Goal: Task Accomplishment & Management: Manage account settings

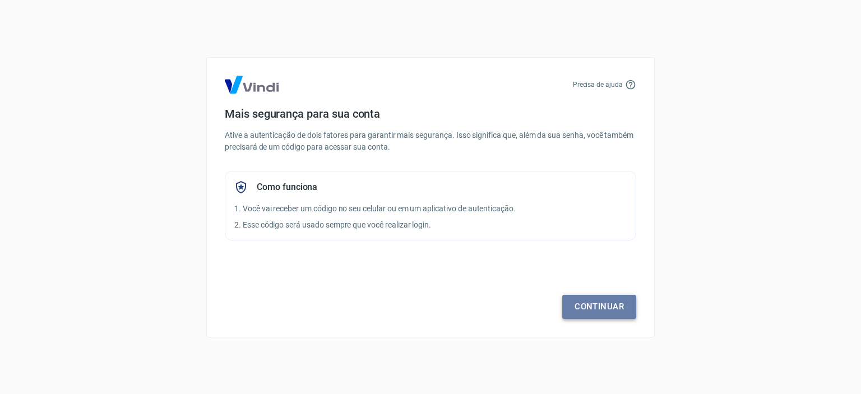
click at [602, 312] on link "Continuar" at bounding box center [599, 307] width 74 height 24
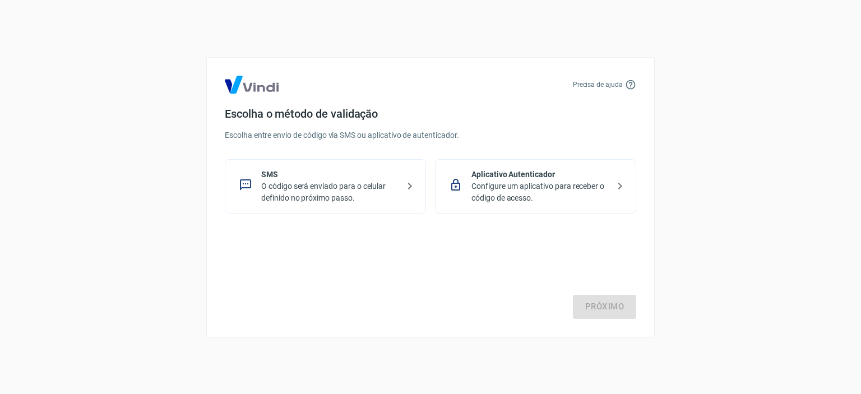
click at [543, 201] on p "Configure um aplicativo para receber o código de acesso." at bounding box center [540, 193] width 137 height 24
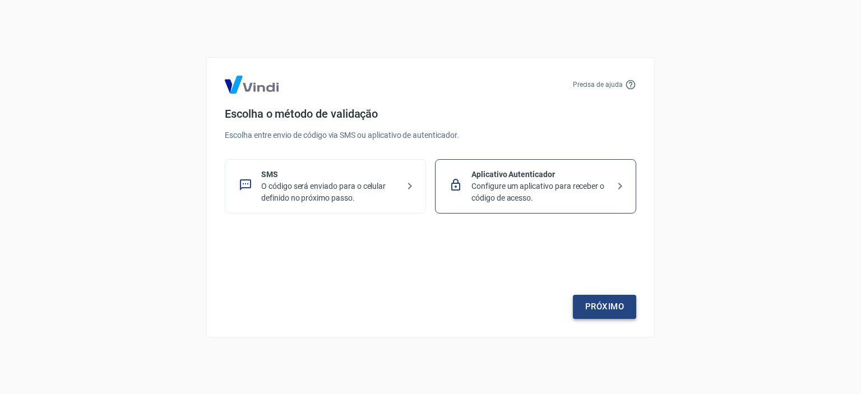
click at [585, 306] on link "Próximo" at bounding box center [604, 307] width 63 height 24
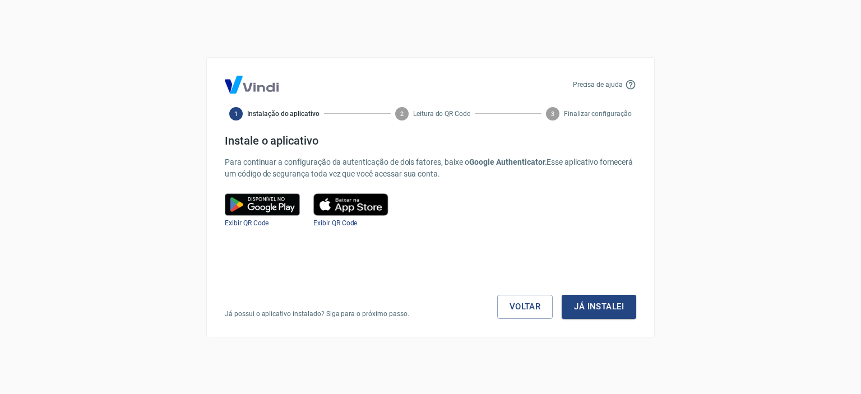
click at [585, 306] on button "Já instalei" at bounding box center [599, 307] width 75 height 24
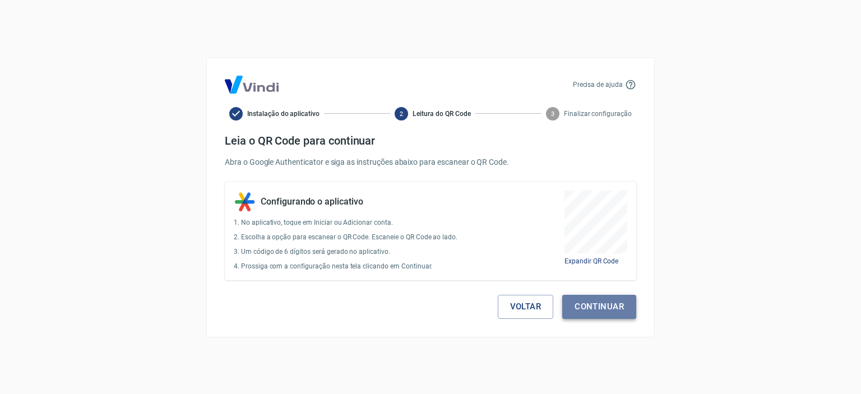
click at [614, 310] on button "Continuar" at bounding box center [599, 307] width 74 height 24
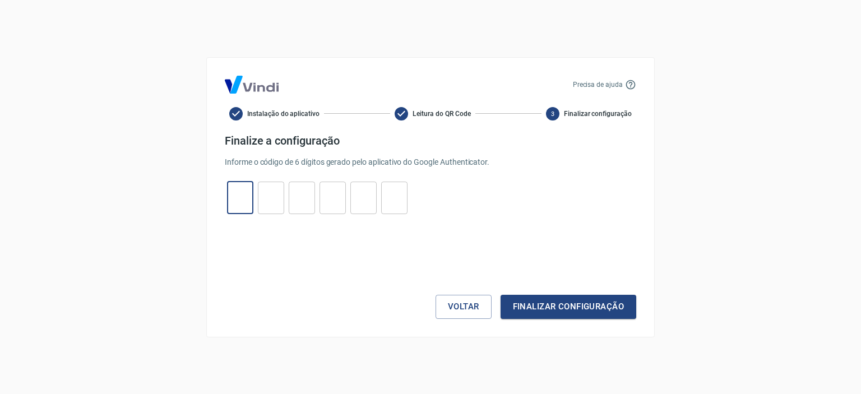
click at [240, 203] on input "tel" at bounding box center [240, 198] width 26 height 24
type input "3"
type input "8"
type input "4"
type input "2"
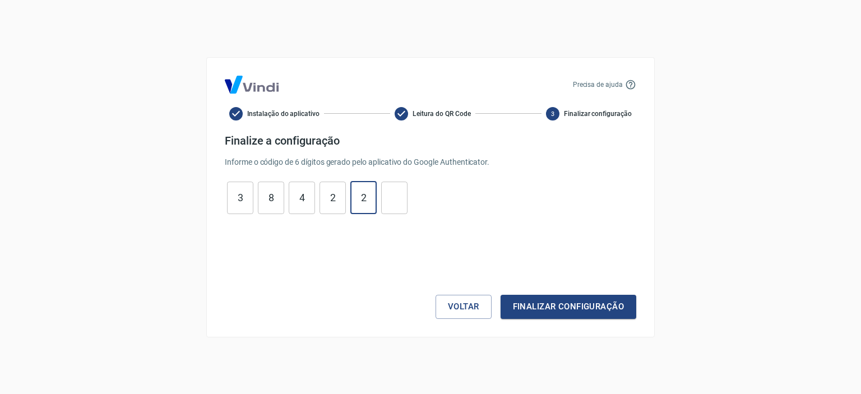
type input "2"
type input "9"
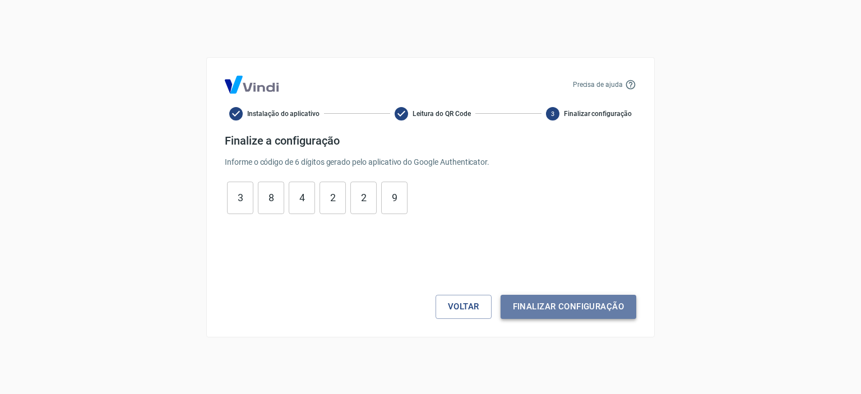
click at [561, 307] on button "Finalizar configuração" at bounding box center [569, 307] width 136 height 24
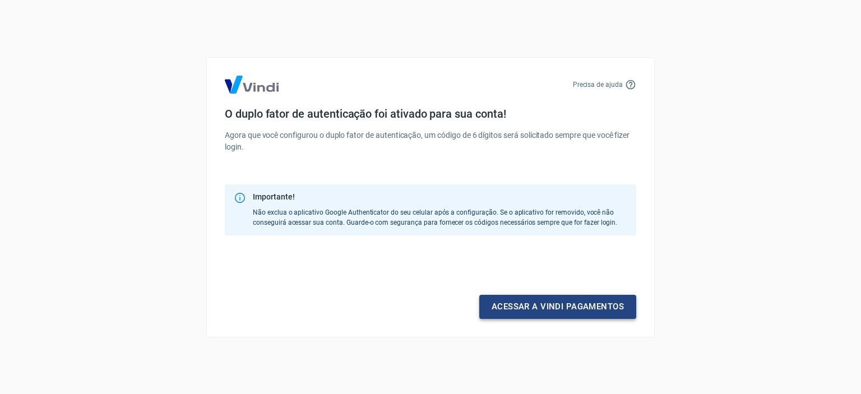
click at [598, 305] on link "Acessar a Vindi pagamentos" at bounding box center [557, 307] width 157 height 24
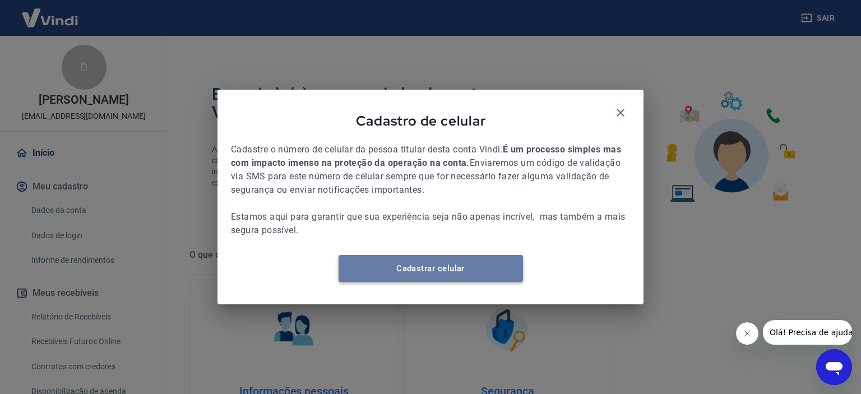
click at [487, 274] on link "Cadastrar celular" at bounding box center [431, 268] width 185 height 27
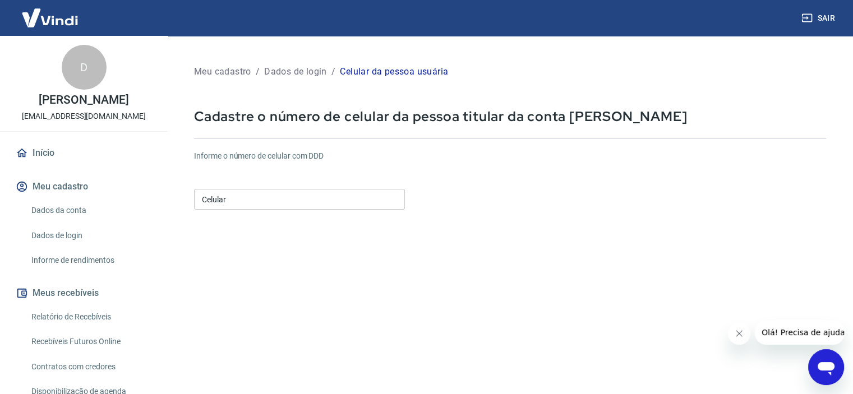
click at [247, 196] on input "Celular" at bounding box center [299, 199] width 211 height 21
type input "[PHONE_NUMBER]"
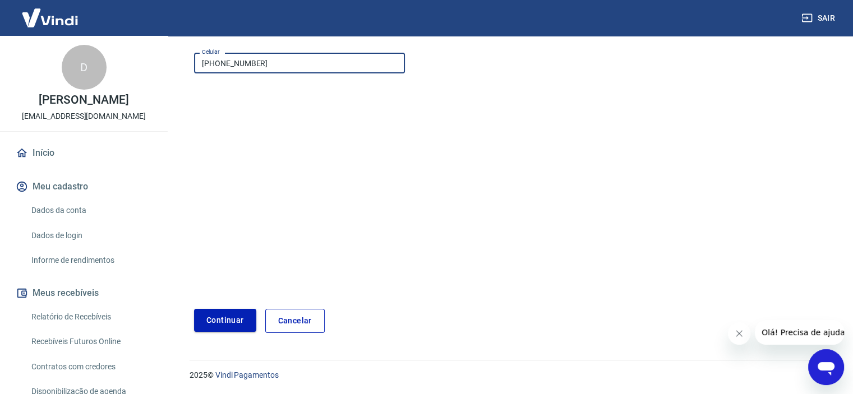
click at [236, 325] on button "Continuar" at bounding box center [225, 320] width 62 height 23
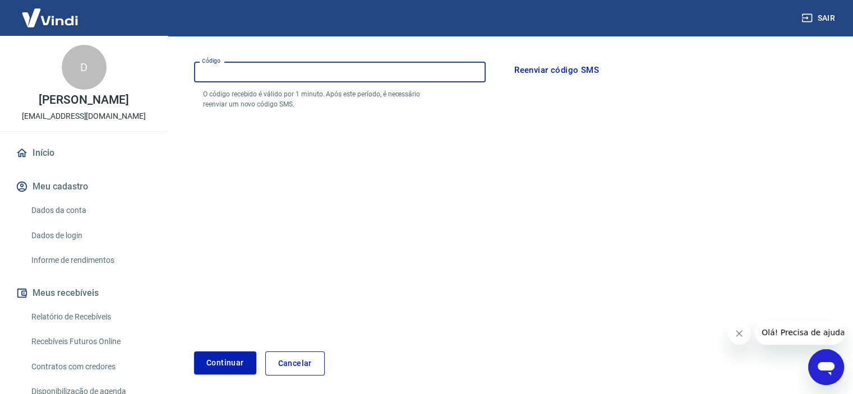
click at [283, 75] on input "Código" at bounding box center [340, 72] width 292 height 21
type input "709382"
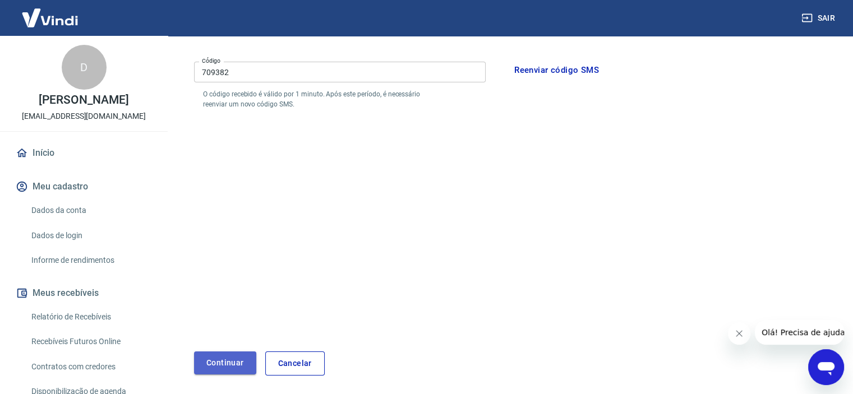
click at [223, 363] on button "Continuar" at bounding box center [225, 363] width 62 height 23
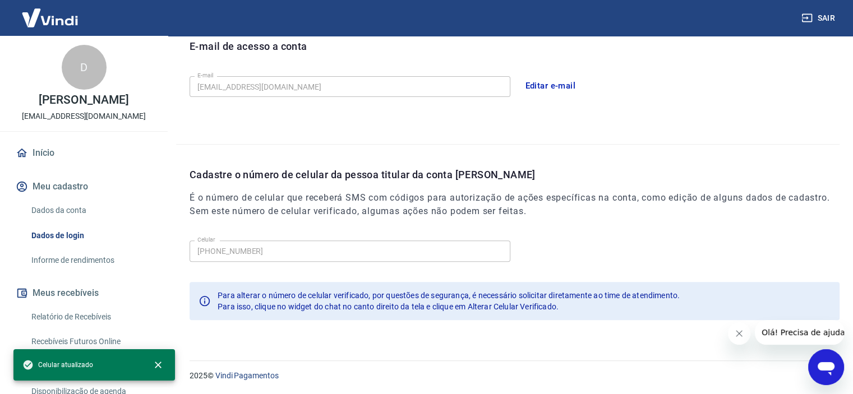
scroll to position [191, 0]
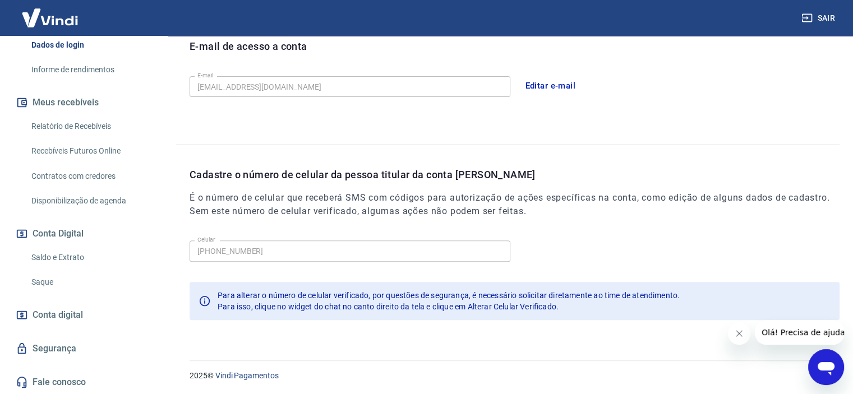
click at [75, 278] on link "Saque" at bounding box center [90, 282] width 127 height 23
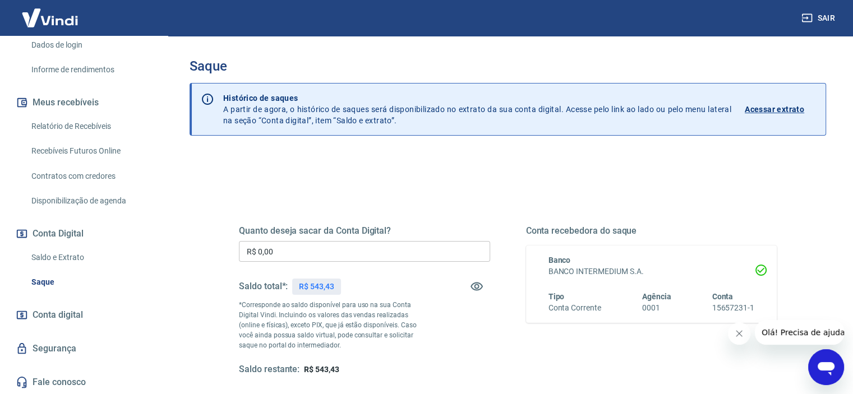
click at [321, 251] on input "R$ 0,00" at bounding box center [364, 251] width 251 height 21
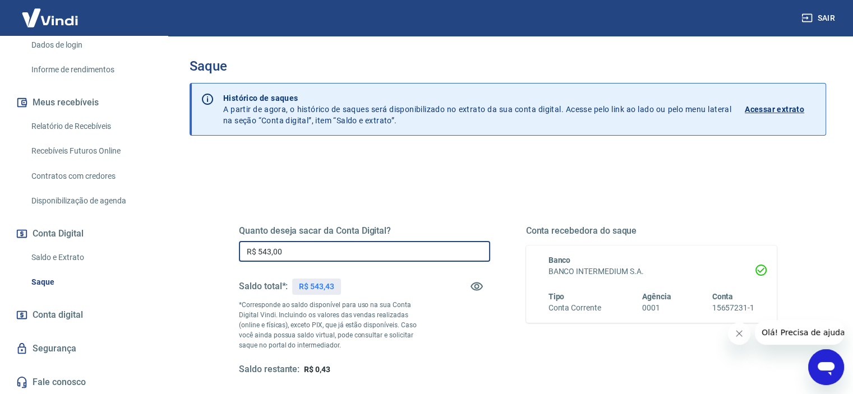
scroll to position [159, 0]
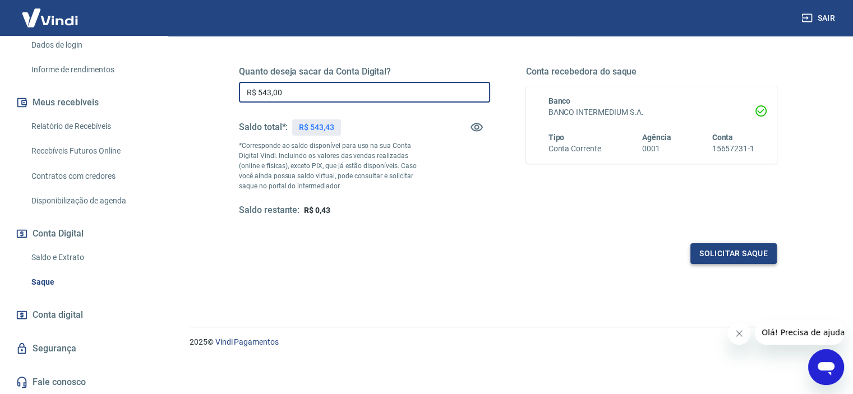
type input "R$ 543,00"
click at [705, 260] on button "Solicitar saque" at bounding box center [733, 253] width 86 height 21
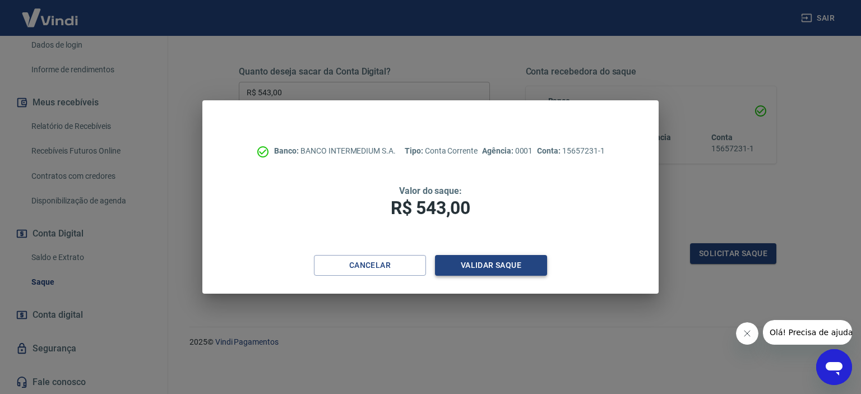
click at [523, 266] on button "Validar saque" at bounding box center [491, 265] width 112 height 21
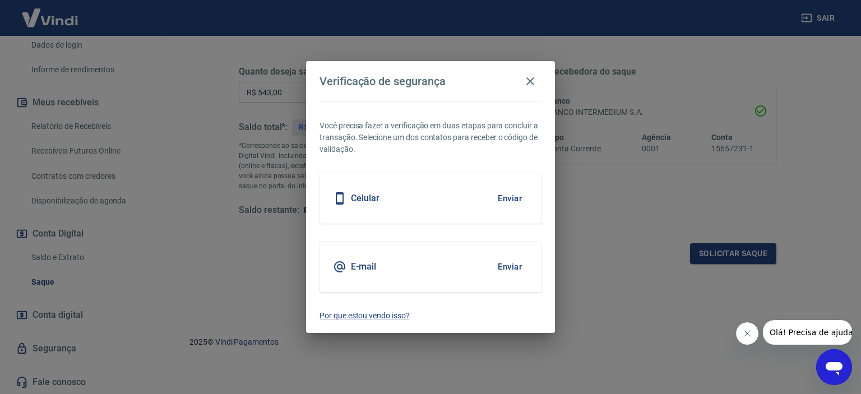
click at [426, 197] on div "Celular Enviar" at bounding box center [431, 198] width 222 height 50
click at [511, 197] on button "Enviar" at bounding box center [510, 199] width 36 height 24
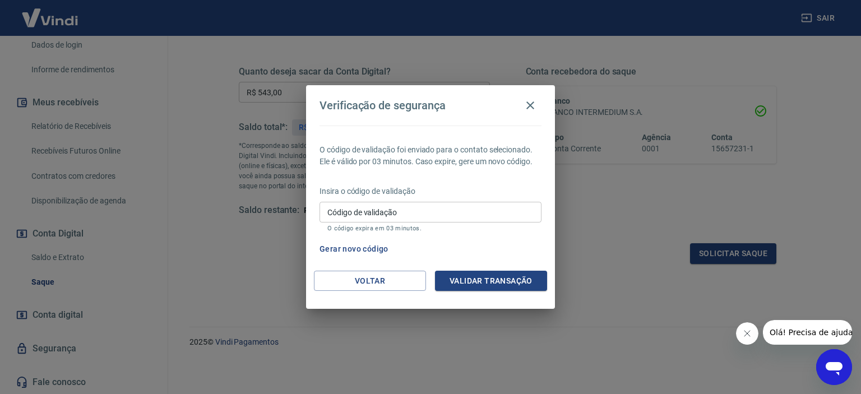
click at [443, 219] on input "Código de validação" at bounding box center [431, 212] width 222 height 21
click at [463, 181] on div "O código de validação foi enviado para o contato selecionado. Ele é válido por …" at bounding box center [430, 198] width 249 height 145
click at [415, 215] on input "Código de validação" at bounding box center [431, 212] width 222 height 21
click at [517, 176] on div "O código de validação foi enviado para o contato selecionado. Ele é válido por …" at bounding box center [430, 198] width 249 height 145
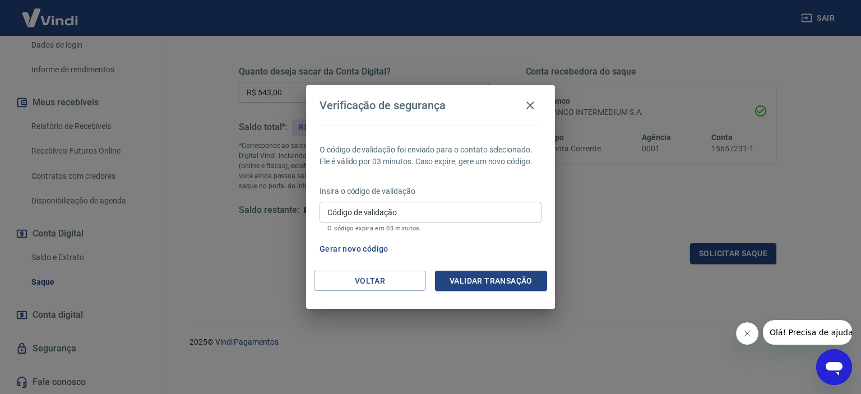
click at [517, 176] on div "O código de validação foi enviado para o contato selecionado. Ele é válido por …" at bounding box center [430, 198] width 249 height 145
click at [406, 210] on input "Código de validação" at bounding box center [431, 212] width 222 height 21
type input "709382"
click at [520, 283] on button "Validar transação" at bounding box center [491, 281] width 112 height 21
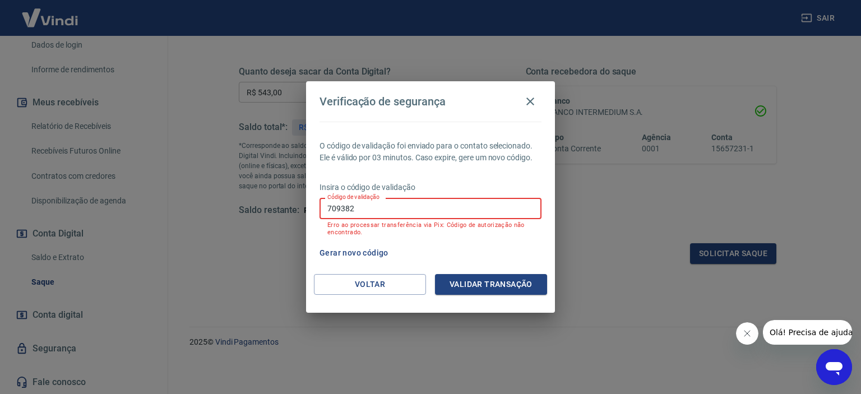
click at [396, 211] on input "709382" at bounding box center [431, 208] width 222 height 21
drag, startPoint x: 396, startPoint y: 211, endPoint x: 325, endPoint y: 211, distance: 71.8
click at [326, 211] on input "709382" at bounding box center [431, 208] width 222 height 21
click at [345, 249] on button "Gerar novo código" at bounding box center [354, 253] width 78 height 21
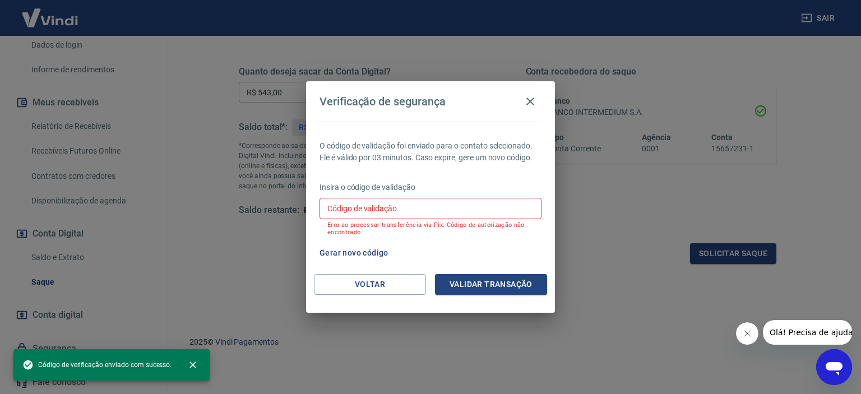
click at [362, 208] on input "Código de validação" at bounding box center [431, 208] width 222 height 21
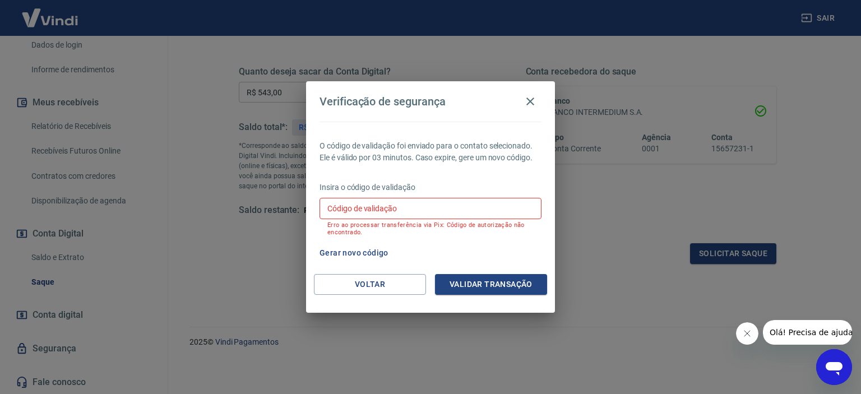
click at [517, 181] on div "O código de validação foi enviado para o contato selecionado. Ele é válido por …" at bounding box center [430, 198] width 249 height 153
click at [386, 298] on div "Voltar Validar transação" at bounding box center [430, 293] width 249 height 39
click at [384, 286] on button "Voltar" at bounding box center [370, 284] width 112 height 21
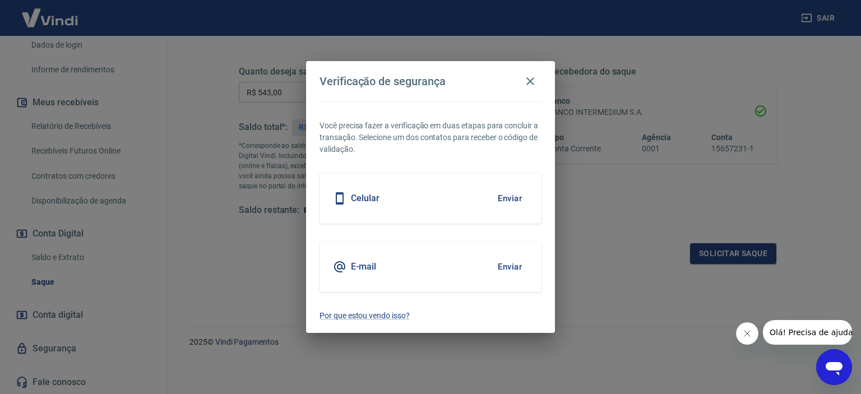
click at [504, 268] on button "Enviar" at bounding box center [510, 267] width 36 height 24
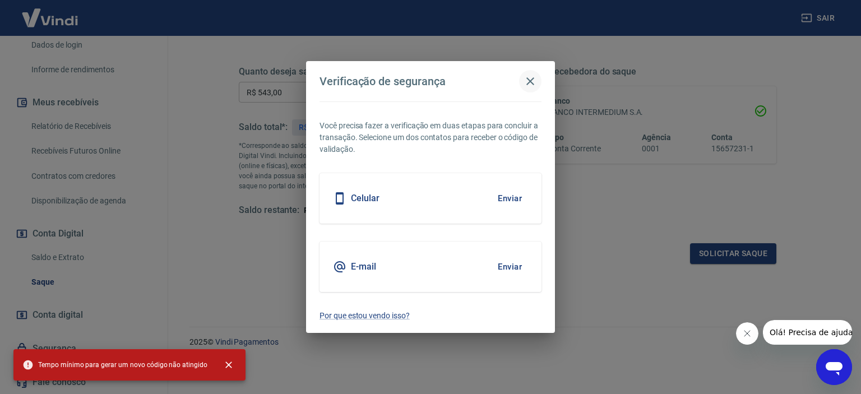
click at [529, 76] on icon "button" at bounding box center [530, 81] width 13 height 13
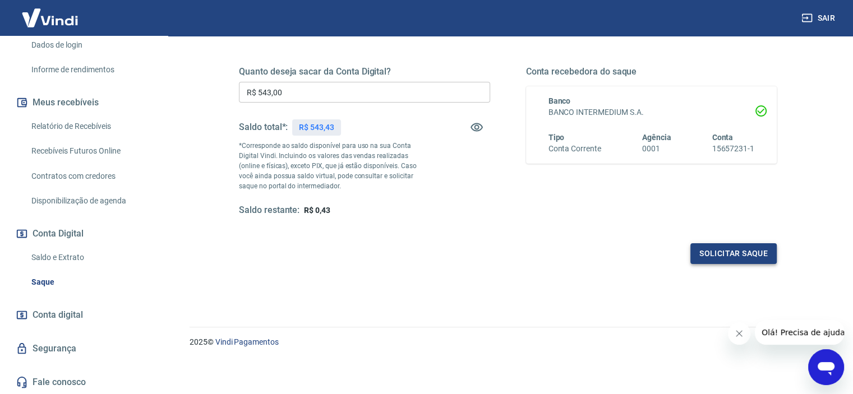
click at [718, 255] on button "Solicitar saque" at bounding box center [733, 253] width 86 height 21
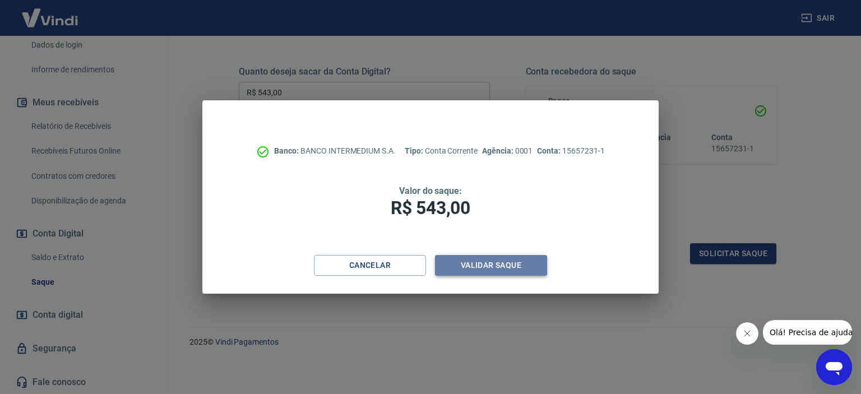
click at [478, 259] on button "Validar saque" at bounding box center [491, 265] width 112 height 21
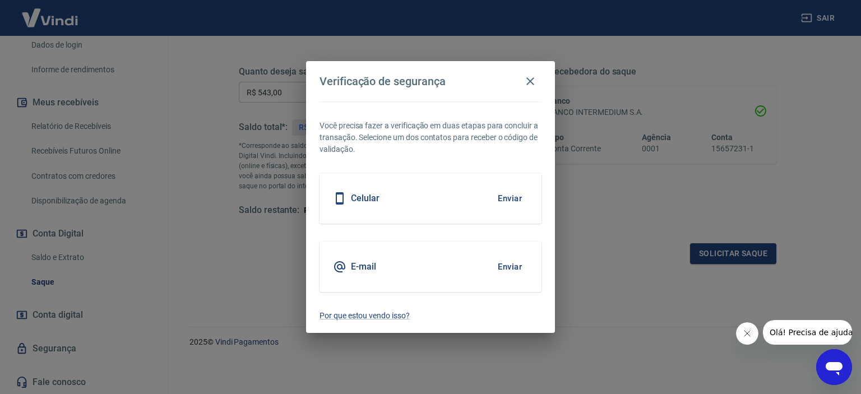
click at [506, 267] on button "Enviar" at bounding box center [510, 267] width 36 height 24
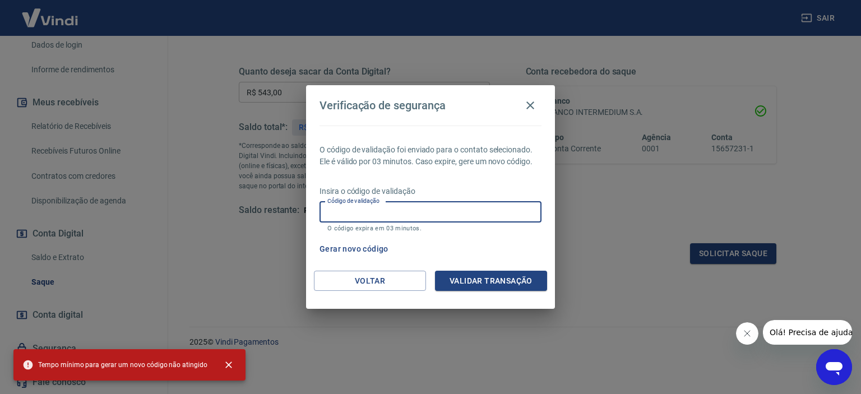
click at [432, 206] on input "Código de validação" at bounding box center [431, 212] width 222 height 21
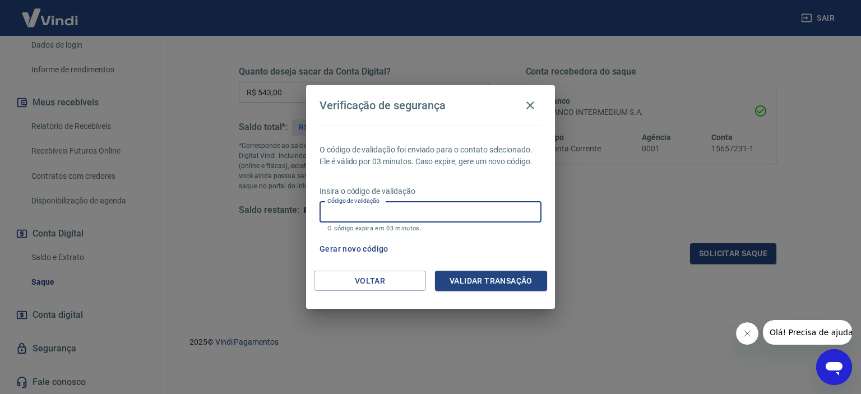
click at [425, 213] on input "Código de validação" at bounding box center [431, 212] width 222 height 21
click at [497, 223] on div "Código de validação Código de validação O código expira em 03 minutos." at bounding box center [431, 217] width 222 height 30
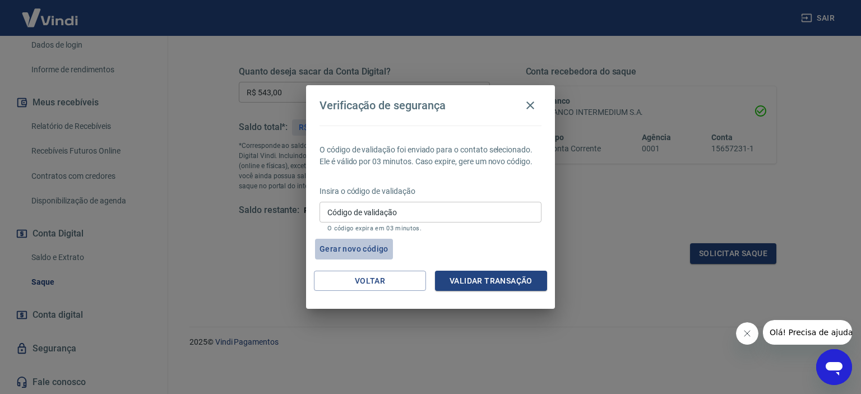
click at [367, 250] on button "Gerar novo código" at bounding box center [354, 249] width 78 height 21
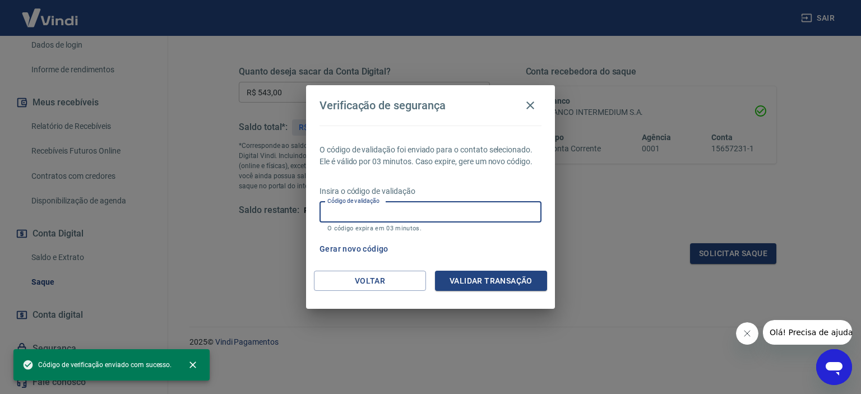
click at [417, 209] on input "Código de validação" at bounding box center [431, 212] width 222 height 21
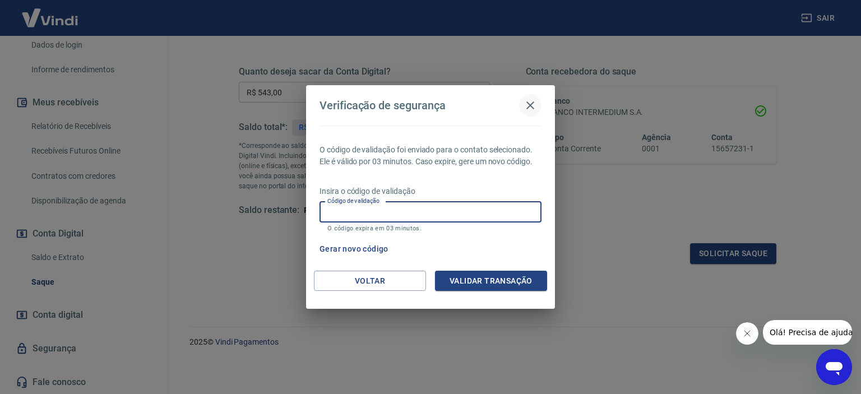
click at [525, 108] on icon "button" at bounding box center [530, 105] width 13 height 13
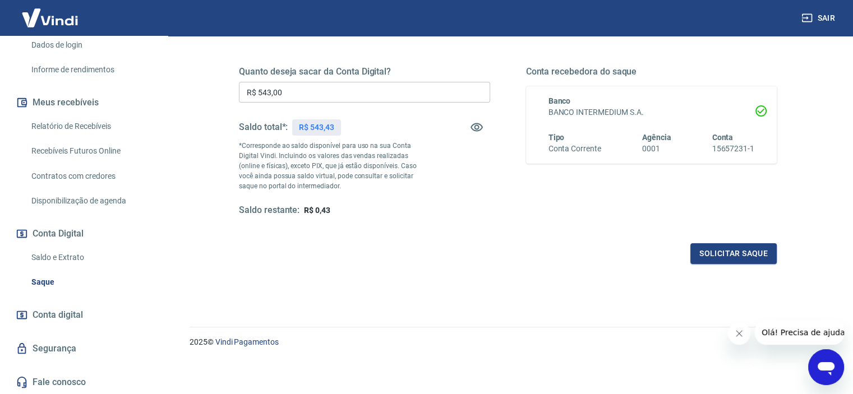
click at [52, 255] on link "Saldo e Extrato" at bounding box center [90, 257] width 127 height 23
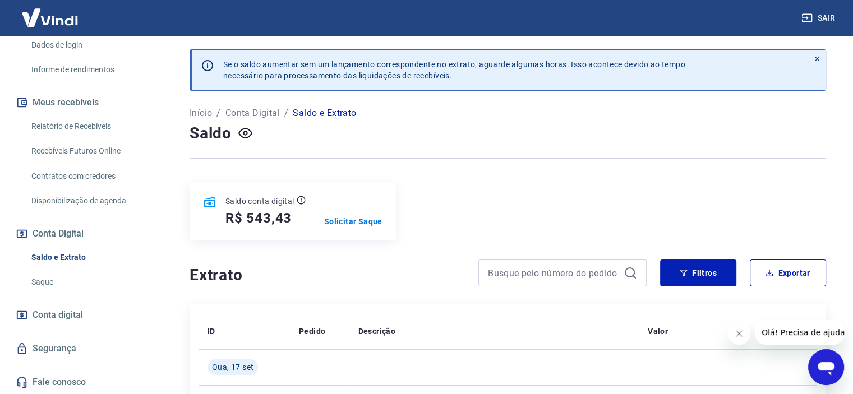
scroll to position [112, 0]
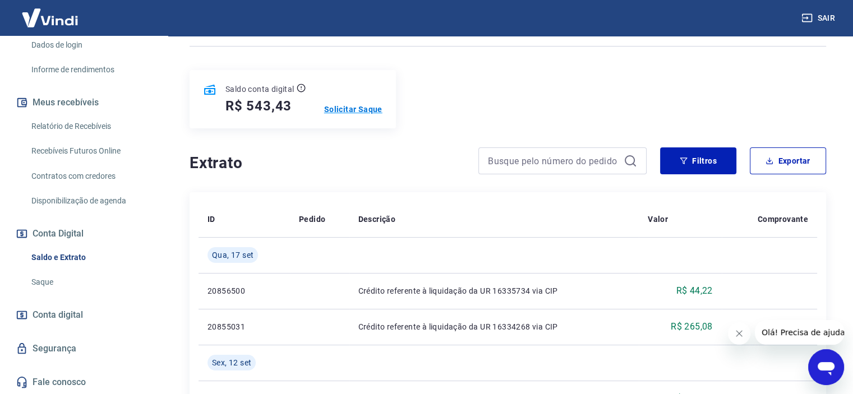
click at [361, 113] on p "Solicitar Saque" at bounding box center [353, 109] width 58 height 11
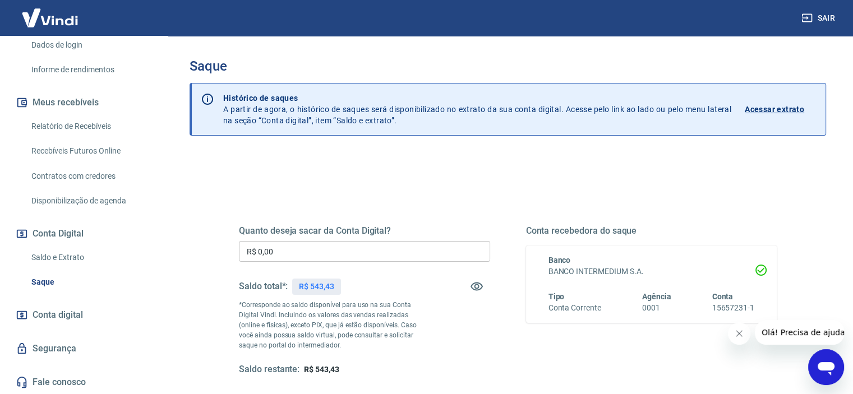
click at [325, 246] on input "R$ 0,00" at bounding box center [364, 251] width 251 height 21
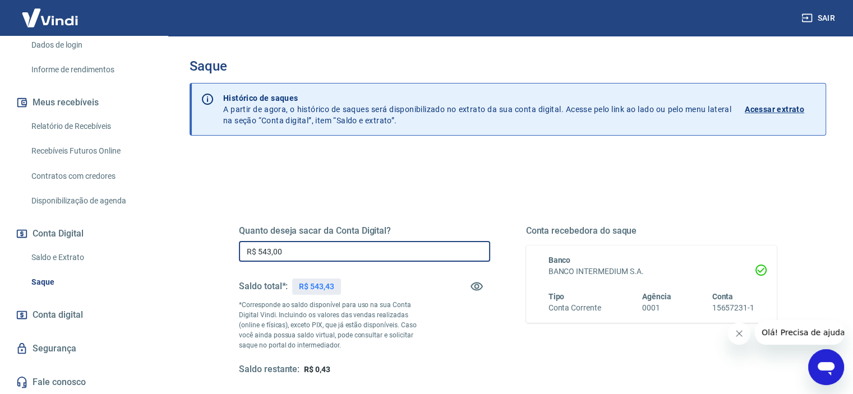
scroll to position [159, 0]
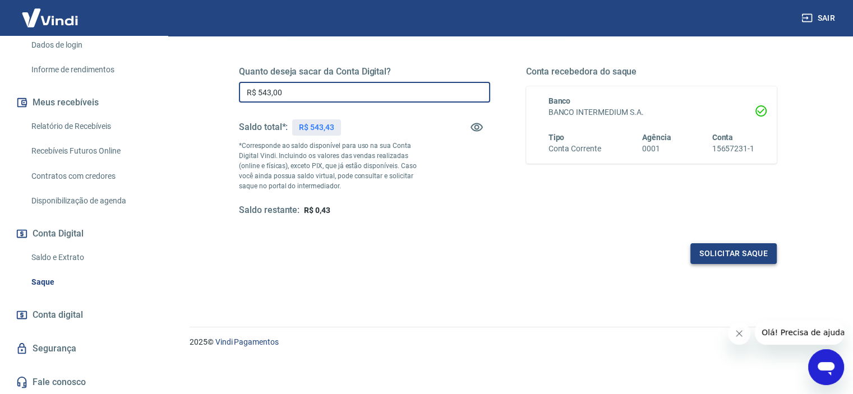
type input "R$ 543,00"
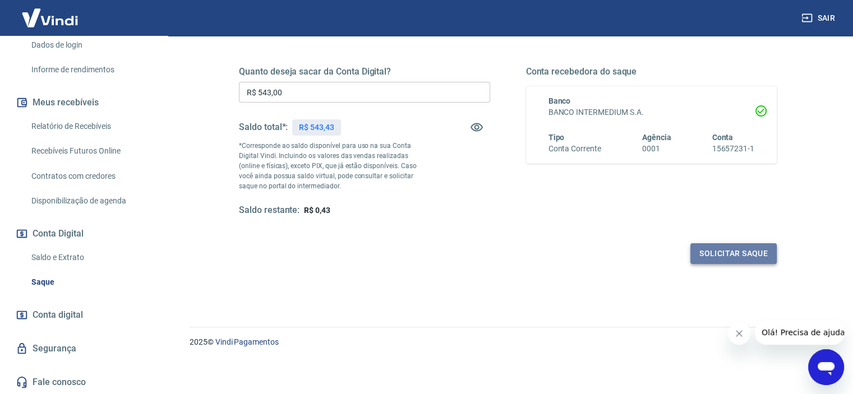
click at [706, 251] on button "Solicitar saque" at bounding box center [733, 253] width 86 height 21
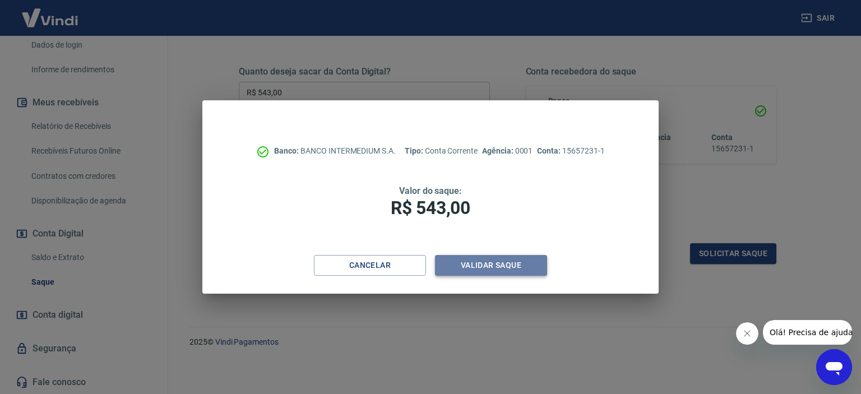
click at [492, 264] on button "Validar saque" at bounding box center [491, 265] width 112 height 21
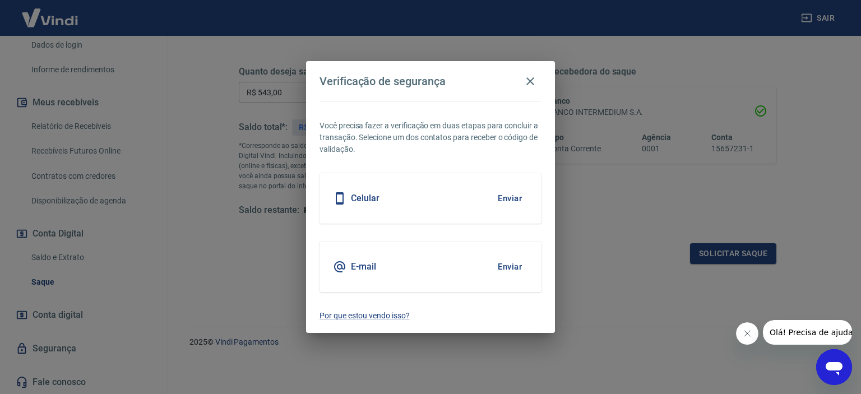
click at [339, 201] on icon at bounding box center [339, 198] width 13 height 13
click at [502, 201] on button "Enviar" at bounding box center [510, 199] width 36 height 24
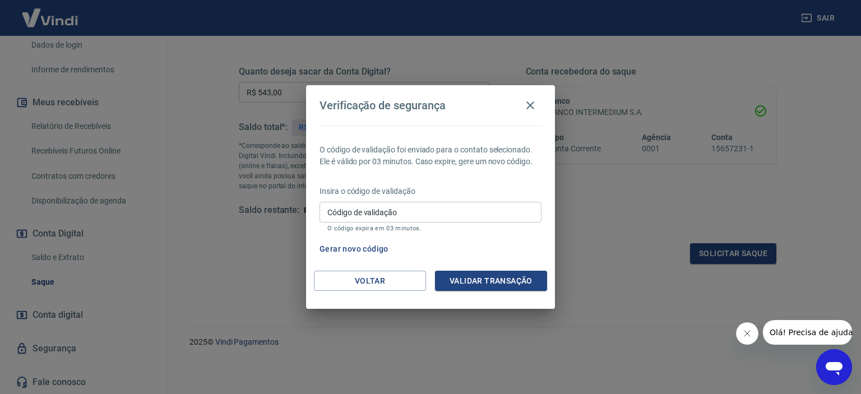
click at [195, 232] on div "Verificação de segurança O código de validação foi enviado para o contato selec…" at bounding box center [430, 197] width 861 height 394
click at [529, 104] on icon "button" at bounding box center [531, 106] width 8 height 8
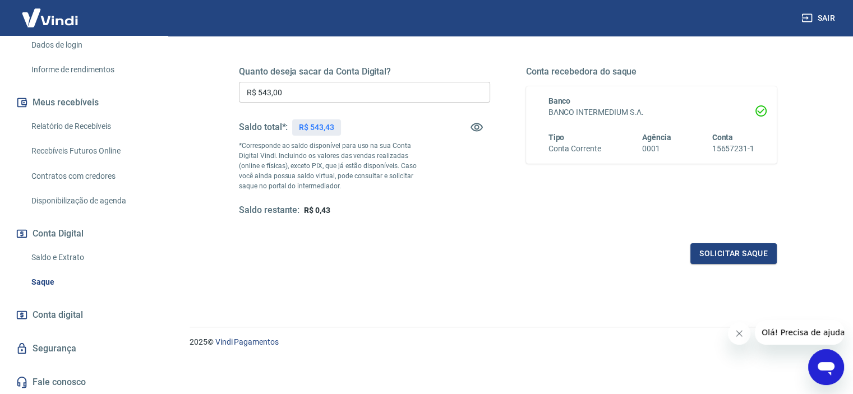
scroll to position [0, 0]
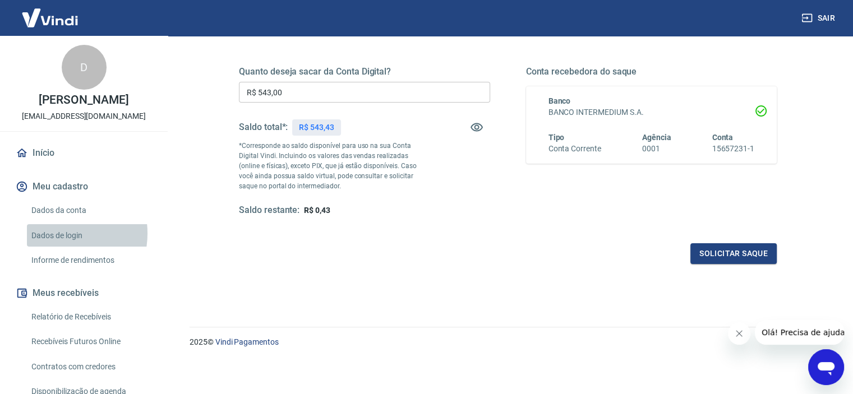
click at [56, 233] on link "Dados de login" at bounding box center [90, 235] width 127 height 23
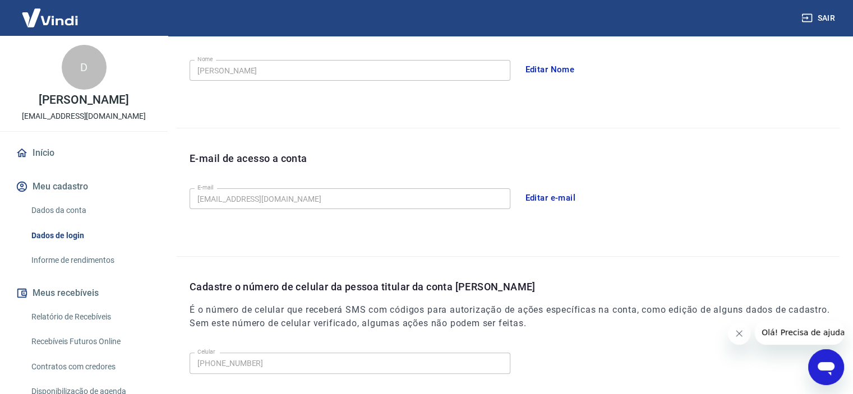
scroll to position [323, 0]
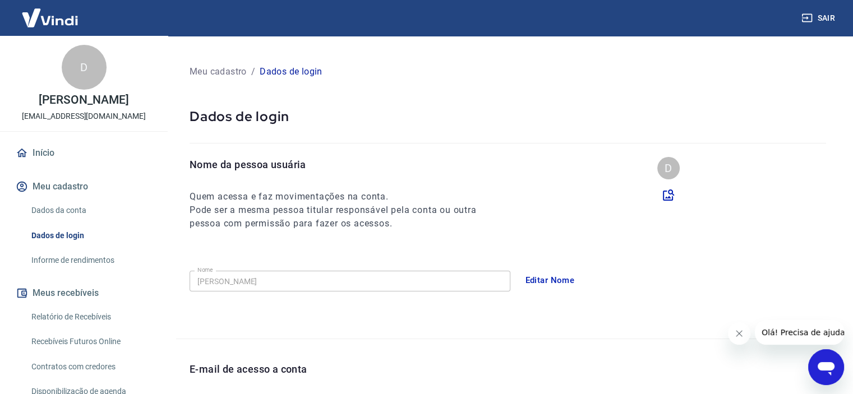
scroll to position [280, 0]
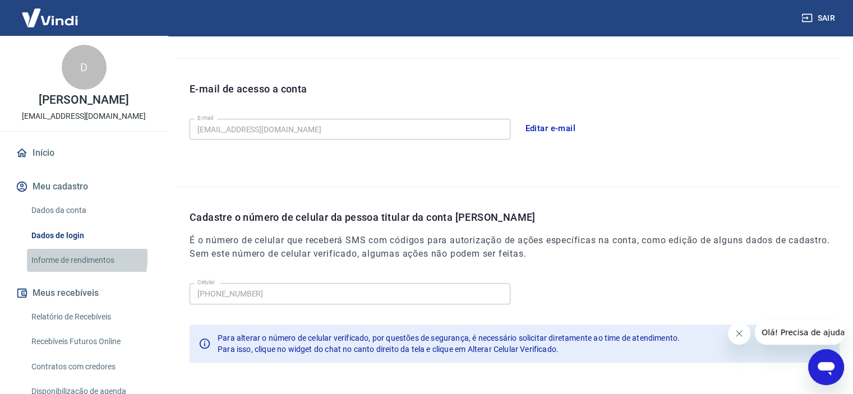
click at [52, 257] on link "Informe de rendimentos" at bounding box center [90, 260] width 127 height 23
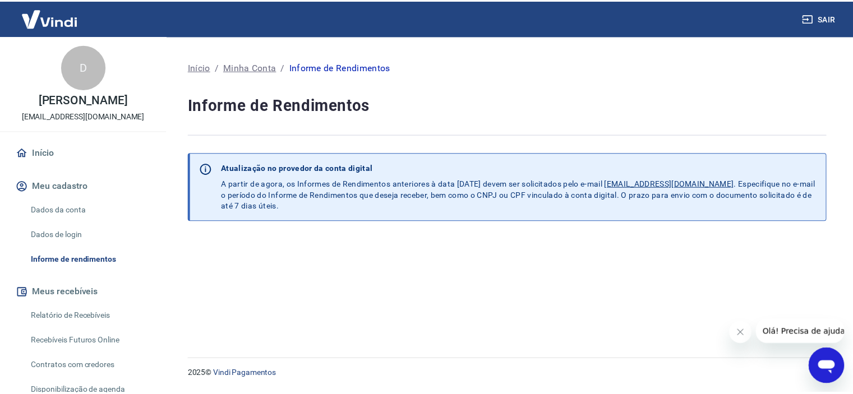
scroll to position [168, 0]
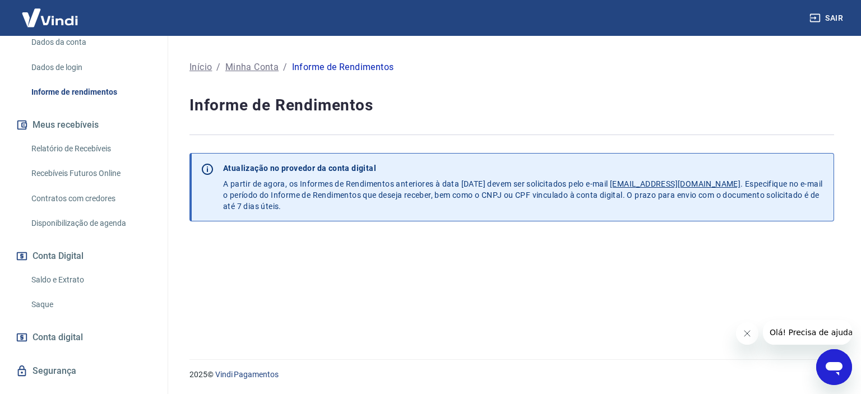
click at [57, 309] on link "Saque" at bounding box center [90, 304] width 127 height 23
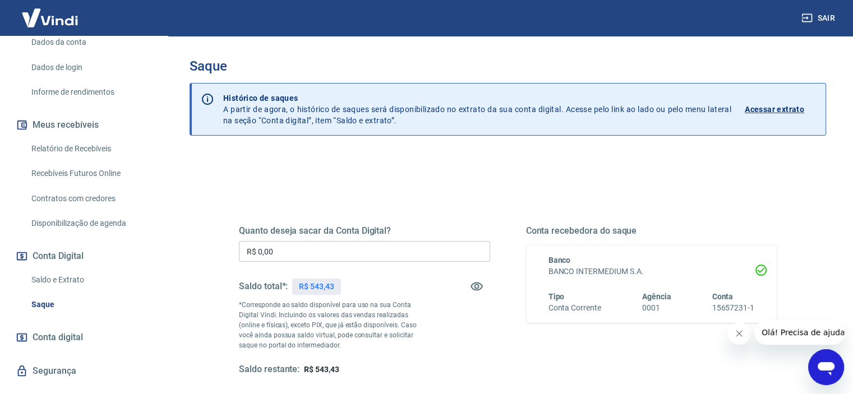
click at [294, 259] on input "R$ 0,00" at bounding box center [364, 251] width 251 height 21
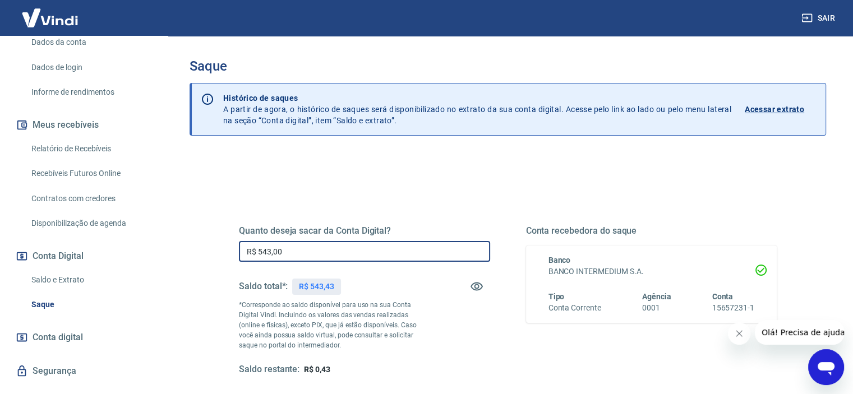
scroll to position [159, 0]
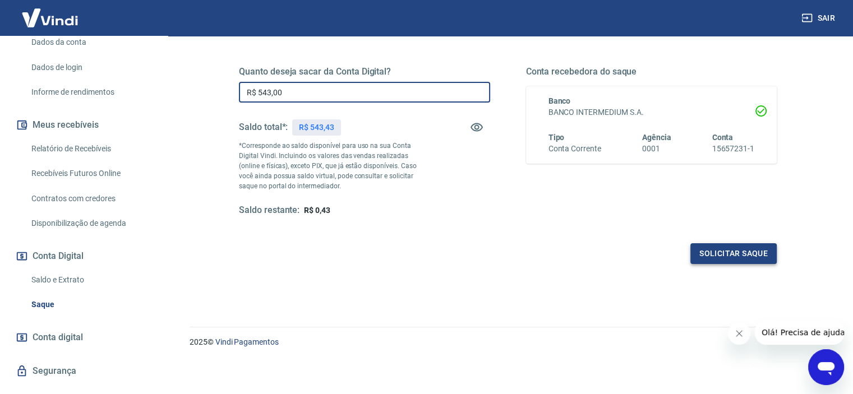
type input "R$ 543,00"
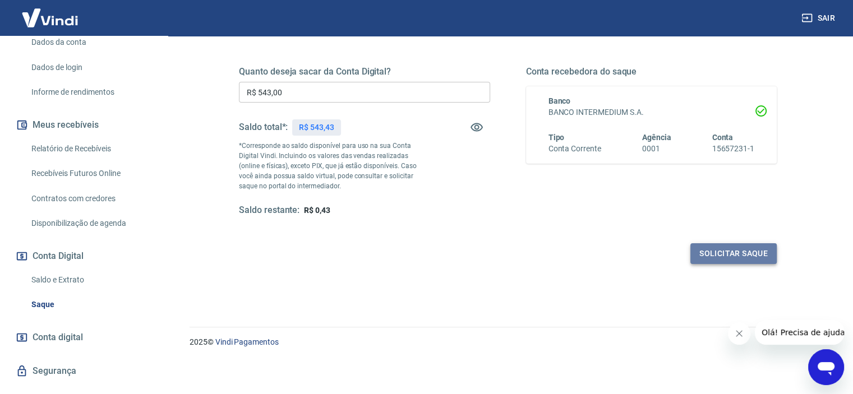
click at [725, 256] on button "Solicitar saque" at bounding box center [733, 253] width 86 height 21
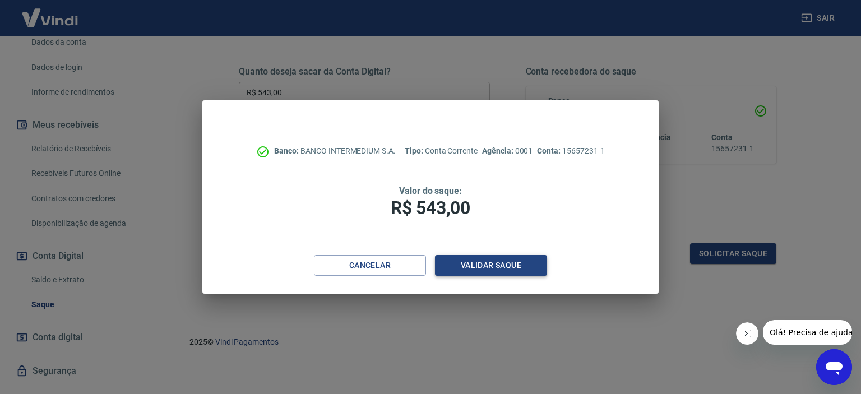
click at [520, 268] on button "Validar saque" at bounding box center [491, 265] width 112 height 21
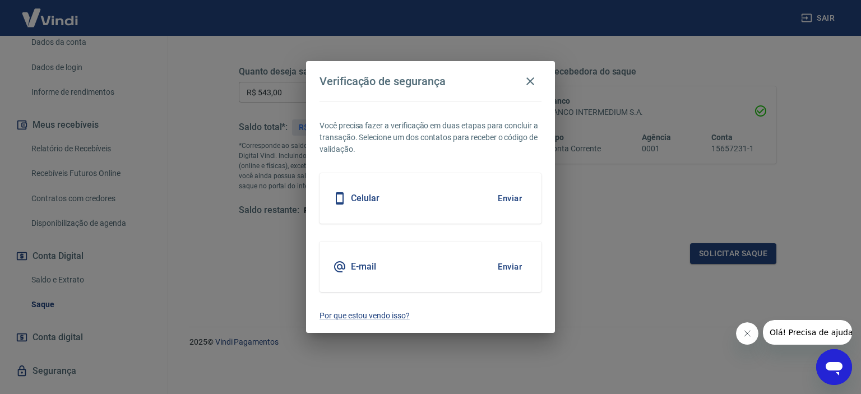
click at [505, 196] on button "Enviar" at bounding box center [510, 199] width 36 height 24
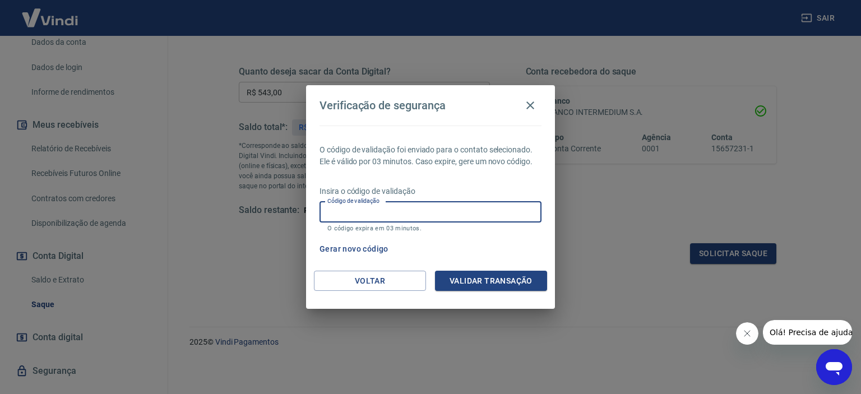
click at [416, 208] on input "Código de validação" at bounding box center [431, 212] width 222 height 21
click at [417, 209] on input "Código de validação" at bounding box center [431, 212] width 222 height 21
click at [367, 261] on div "O código de validação foi enviado para o contato selecionado. Ele é válido por …" at bounding box center [430, 198] width 249 height 145
click at [395, 221] on input "Código de validação" at bounding box center [431, 212] width 222 height 21
type input "991225"
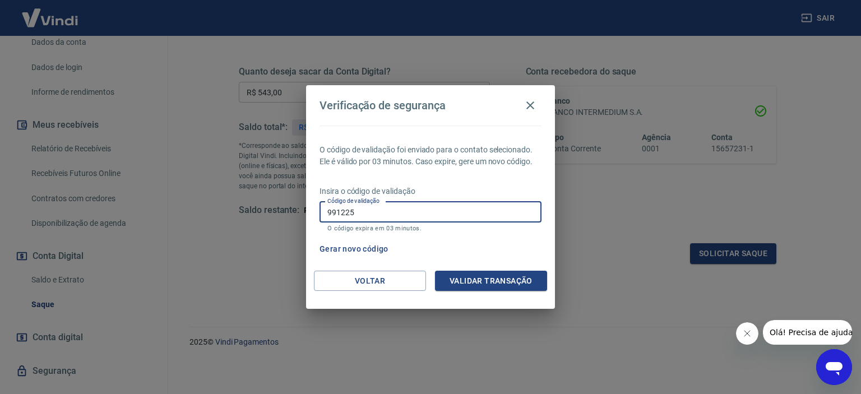
drag, startPoint x: 396, startPoint y: 217, endPoint x: 329, endPoint y: 218, distance: 67.3
click at [329, 218] on input "991225" at bounding box center [431, 212] width 222 height 21
type input "709382"
click at [474, 271] on div "Verificação de segurança O código de validação foi enviado para o contato selec…" at bounding box center [430, 197] width 249 height 224
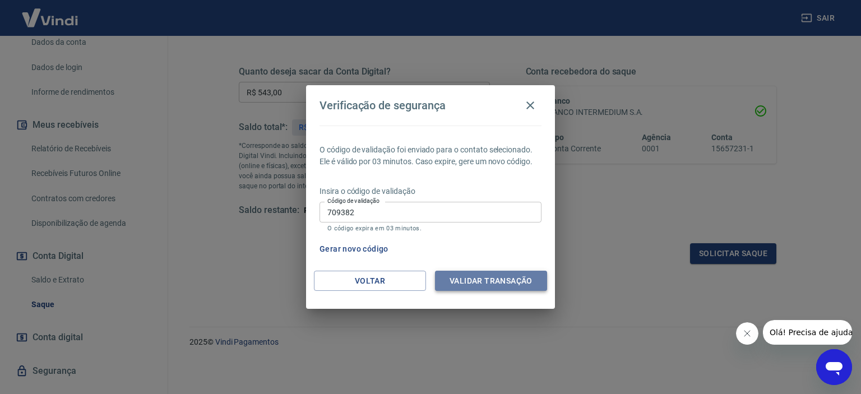
click at [502, 285] on button "Validar transação" at bounding box center [491, 281] width 112 height 21
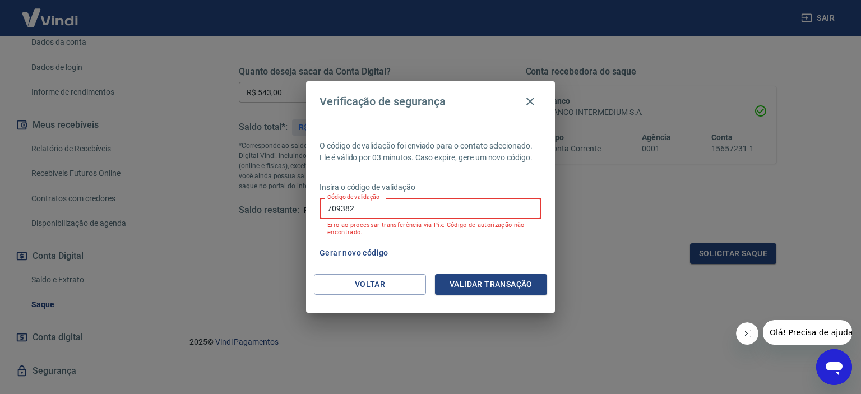
drag, startPoint x: 361, startPoint y: 214, endPoint x: 298, endPoint y: 220, distance: 63.1
click at [302, 219] on div "Verificação de segurança O código de validação foi enviado para o contato selec…" at bounding box center [430, 197] width 861 height 394
click at [371, 254] on button "Gerar novo código" at bounding box center [354, 253] width 78 height 21
click at [529, 103] on icon "button" at bounding box center [530, 101] width 13 height 13
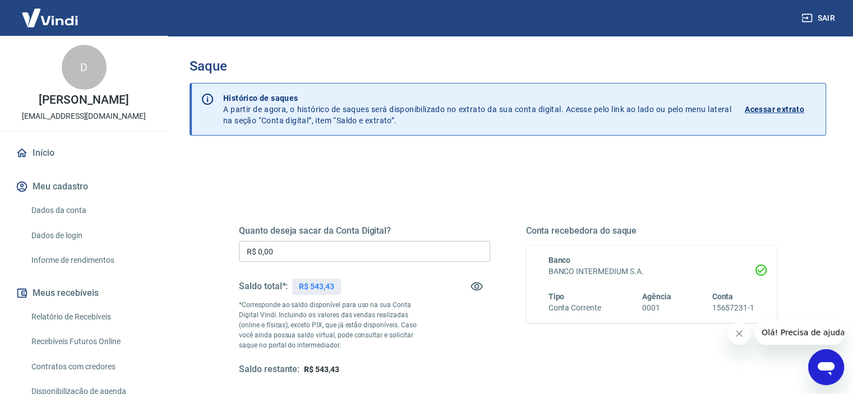
click at [280, 255] on input "R$ 0,00" at bounding box center [364, 251] width 251 height 21
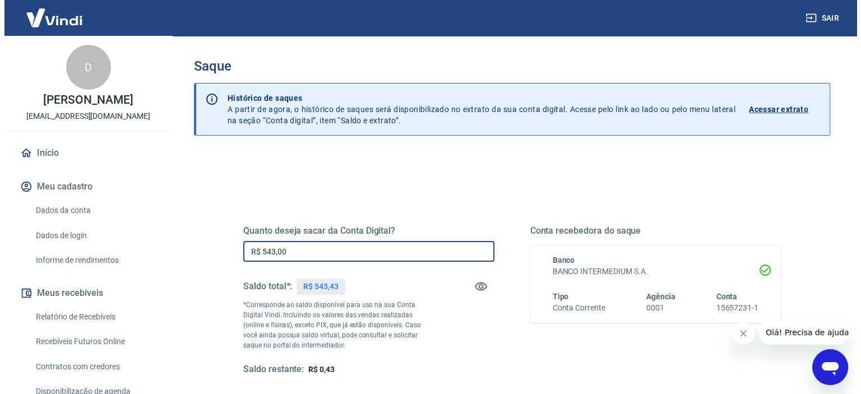
scroll to position [159, 0]
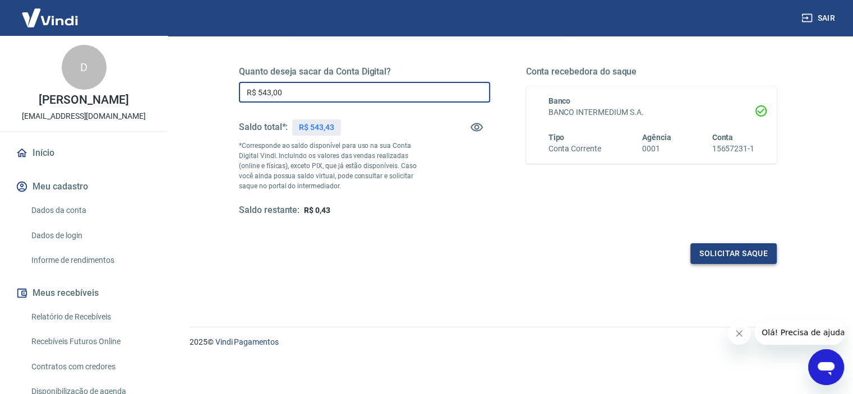
type input "R$ 543,00"
click at [708, 257] on button "Solicitar saque" at bounding box center [733, 253] width 86 height 21
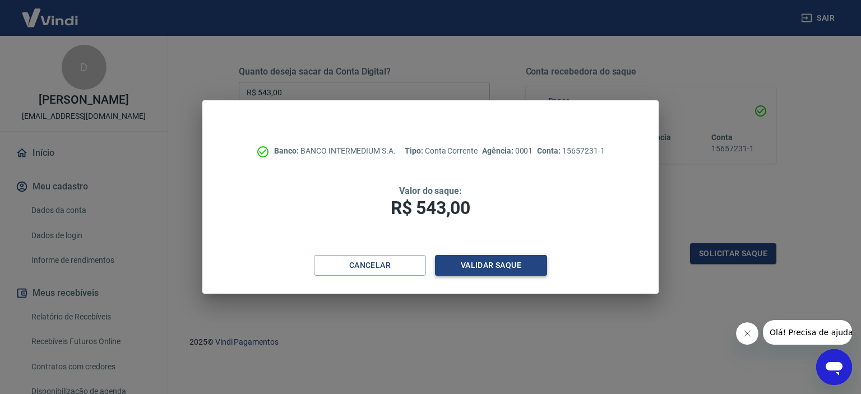
click at [511, 263] on button "Validar saque" at bounding box center [491, 265] width 112 height 21
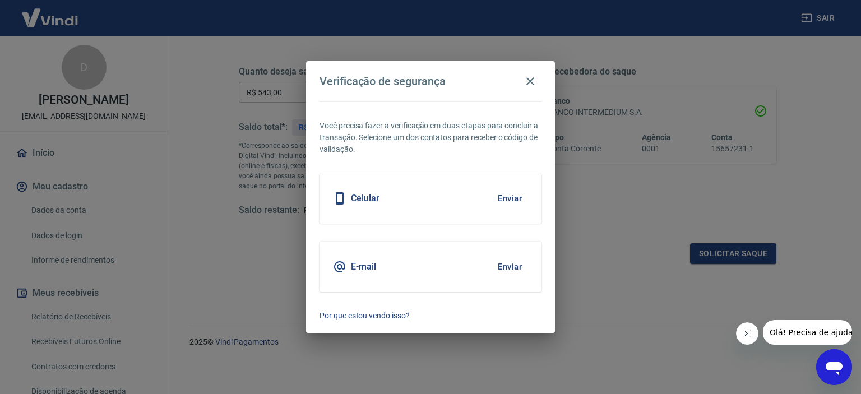
click at [507, 196] on button "Enviar" at bounding box center [510, 199] width 36 height 24
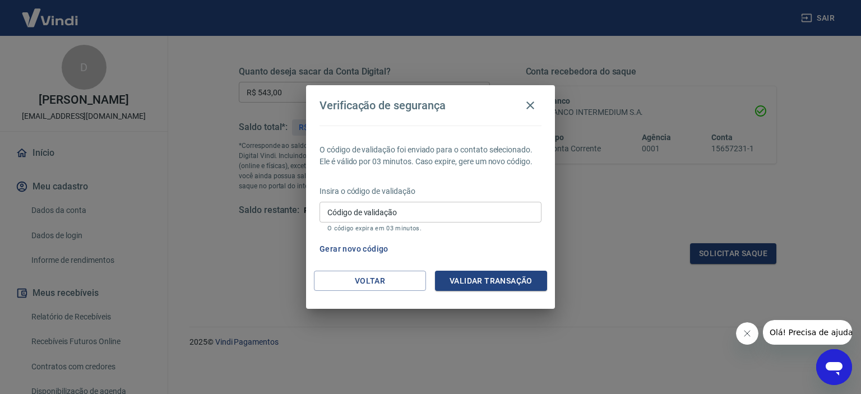
click at [497, 210] on input "Código de validação" at bounding box center [431, 212] width 222 height 21
click at [486, 229] on p "O código expira em 03 minutos." at bounding box center [431, 228] width 206 height 7
click at [414, 276] on button "Voltar" at bounding box center [370, 281] width 112 height 21
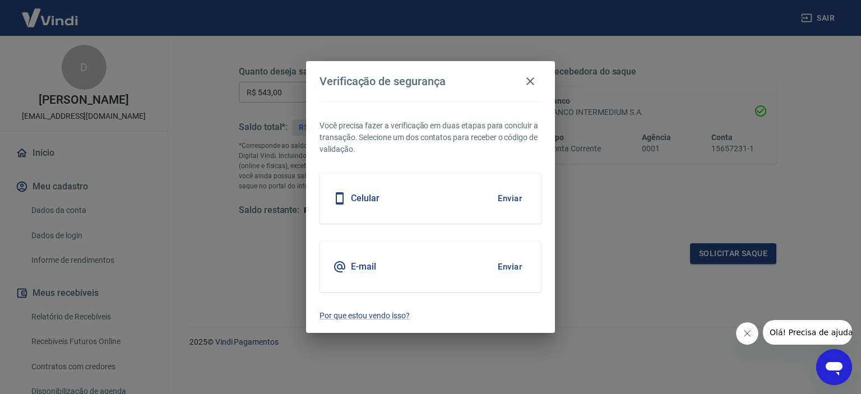
click at [514, 266] on button "Enviar" at bounding box center [510, 267] width 36 height 24
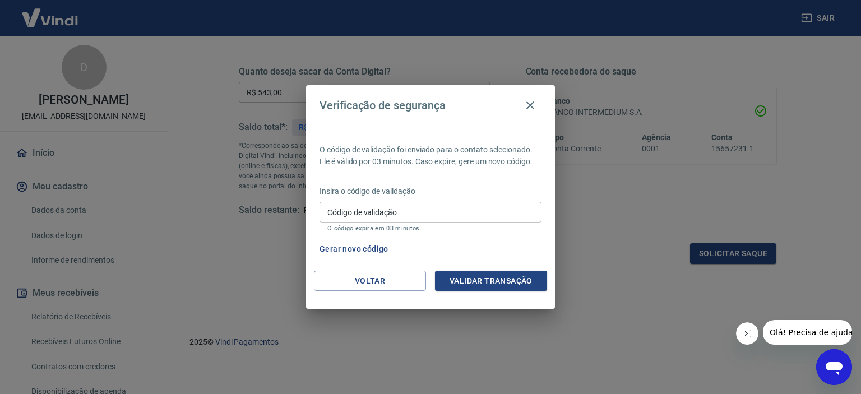
click at [469, 213] on input "Código de validação" at bounding box center [431, 212] width 222 height 21
type input "724575"
click at [484, 274] on button "Validar transação" at bounding box center [491, 281] width 112 height 21
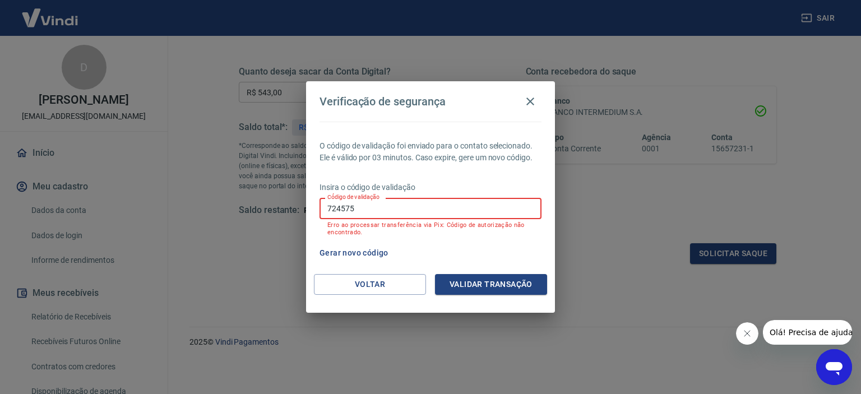
drag, startPoint x: 440, startPoint y: 210, endPoint x: 287, endPoint y: 229, distance: 153.7
click at [287, 229] on div "Verificação de segurança O código de validação foi enviado para o contato selec…" at bounding box center [430, 197] width 861 height 394
type input "740163"
click at [468, 277] on button "Validar transação" at bounding box center [491, 284] width 112 height 21
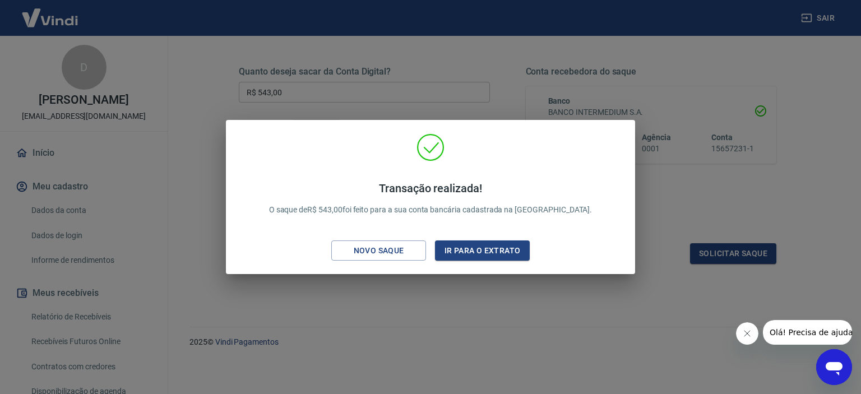
click at [653, 67] on div "Transação realizada! O saque de R$ 543,00 foi feito para a sua conta bancária c…" at bounding box center [430, 197] width 861 height 394
